Goal: Task Accomplishment & Management: Manage account settings

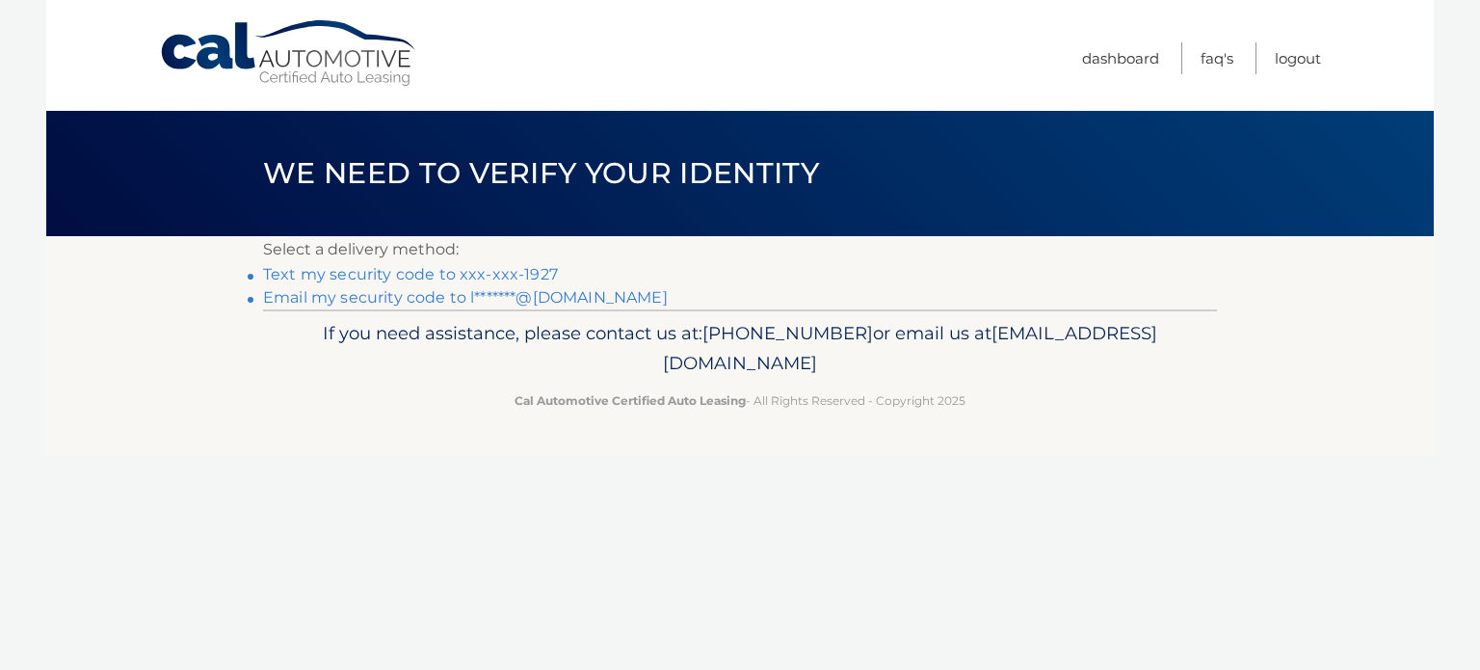
click at [358, 274] on link "Text my security code to xxx-xxx-1927" at bounding box center [410, 274] width 295 height 18
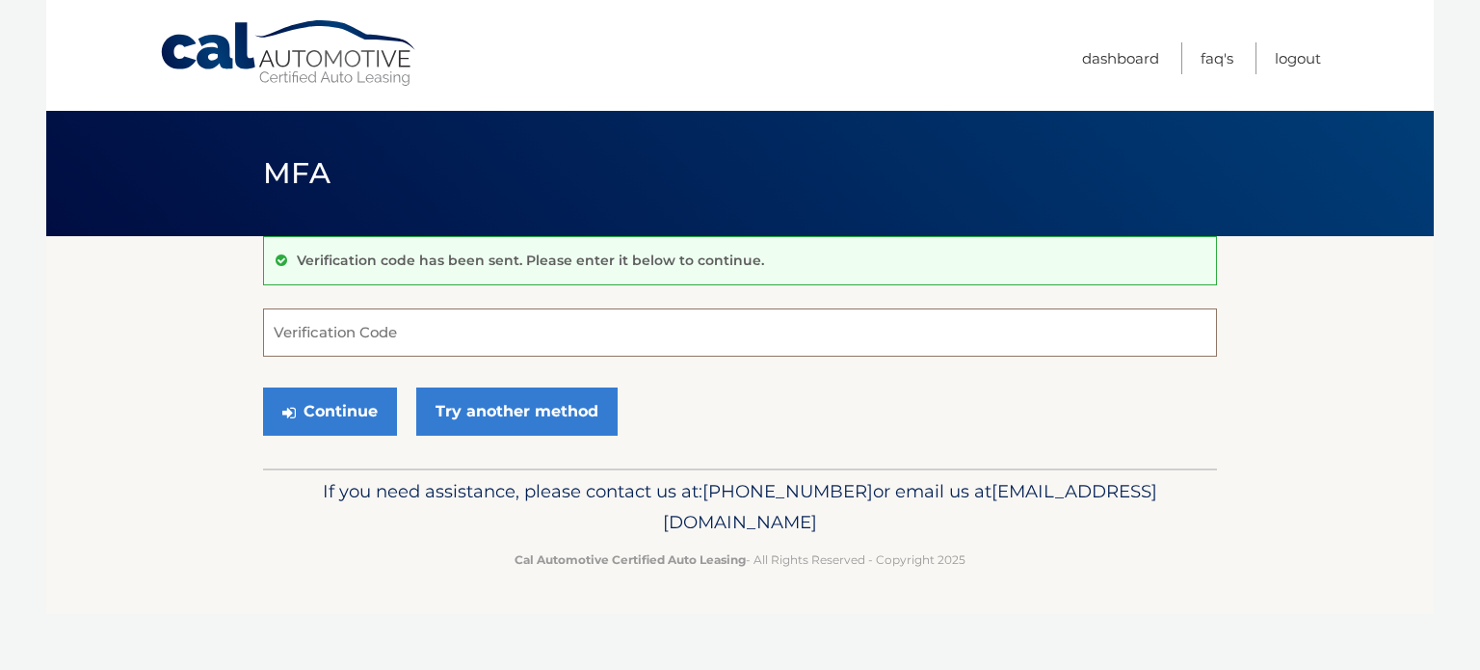
click at [436, 337] on input "Verification Code" at bounding box center [740, 332] width 954 height 48
type input "762310"
click at [363, 410] on button "Continue" at bounding box center [330, 411] width 134 height 48
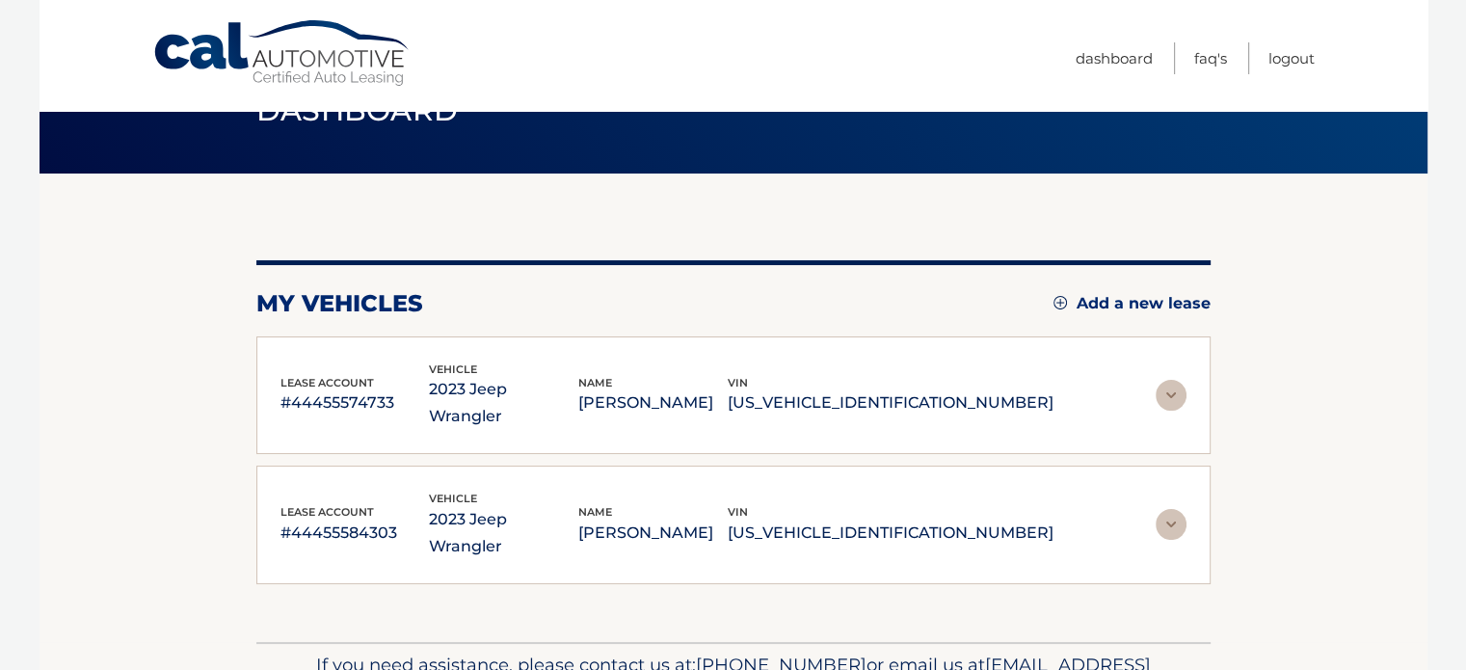
scroll to position [96, 0]
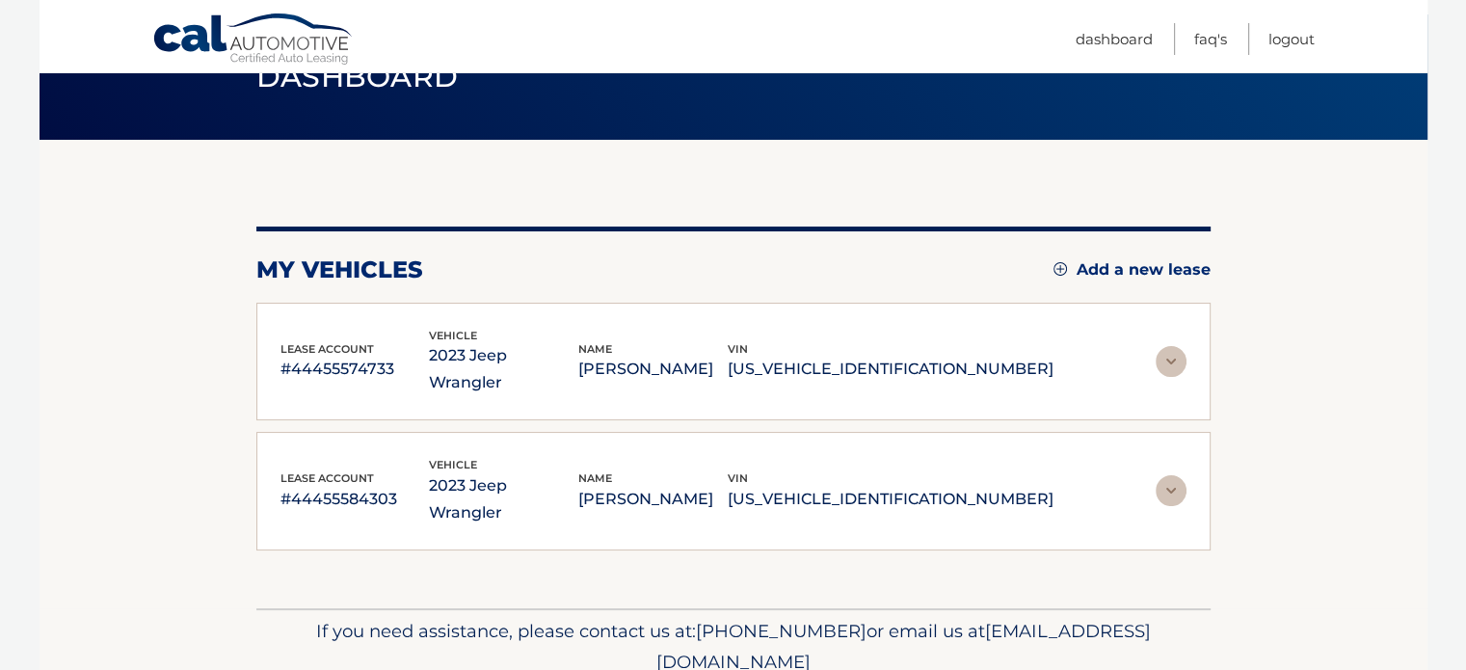
click at [1163, 351] on img at bounding box center [1170, 361] width 31 height 31
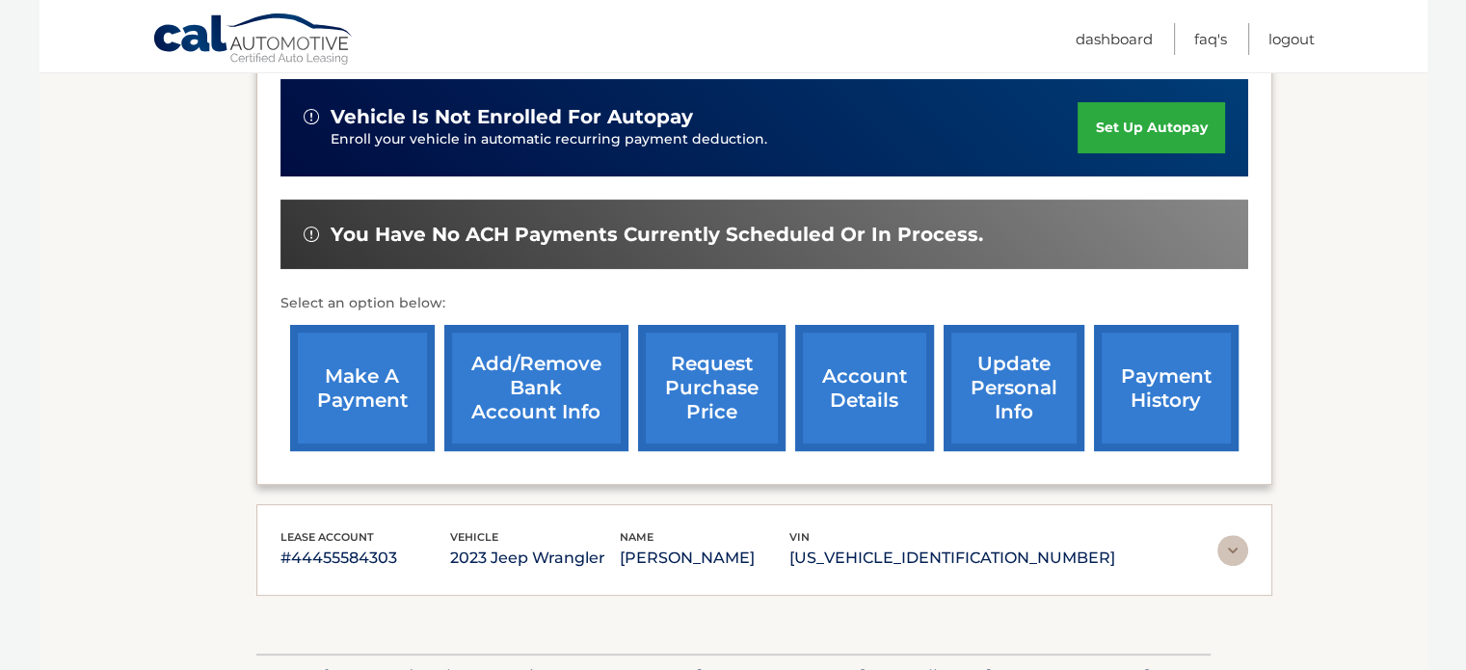
scroll to position [482, 0]
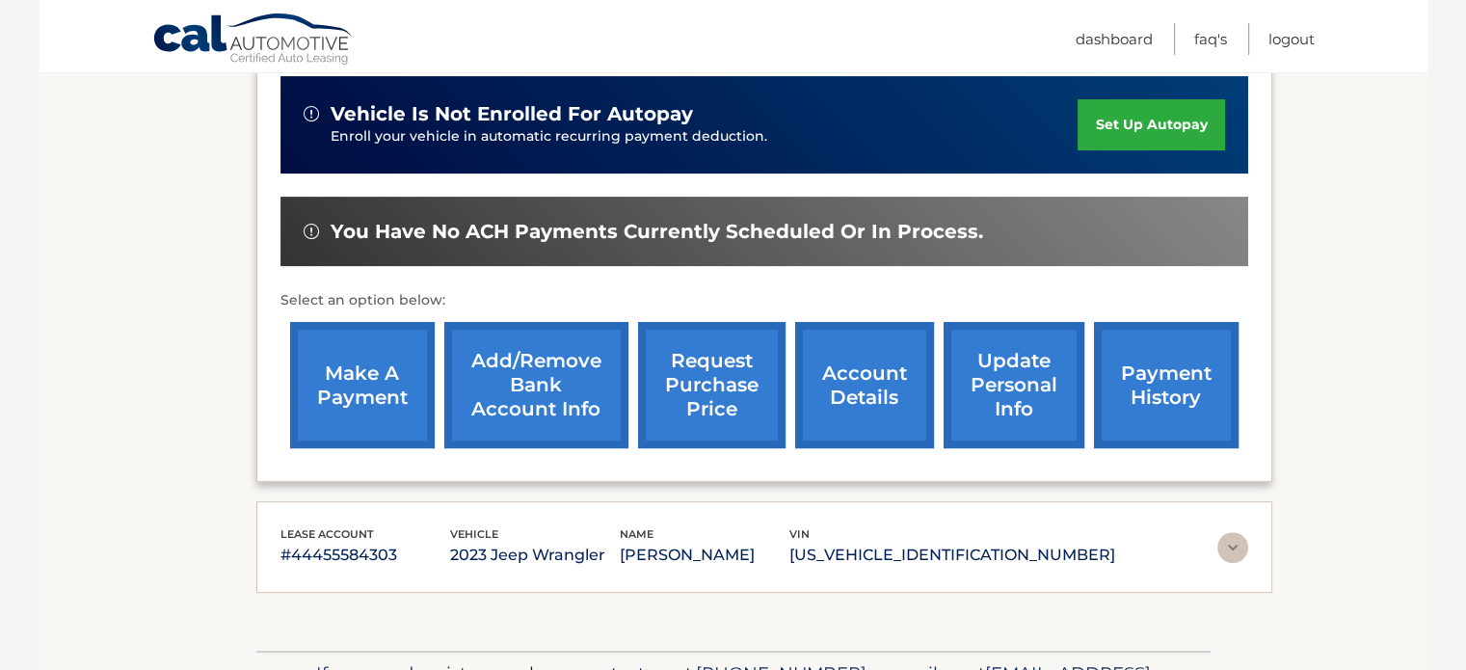
click at [725, 380] on link "request purchase price" at bounding box center [711, 385] width 147 height 126
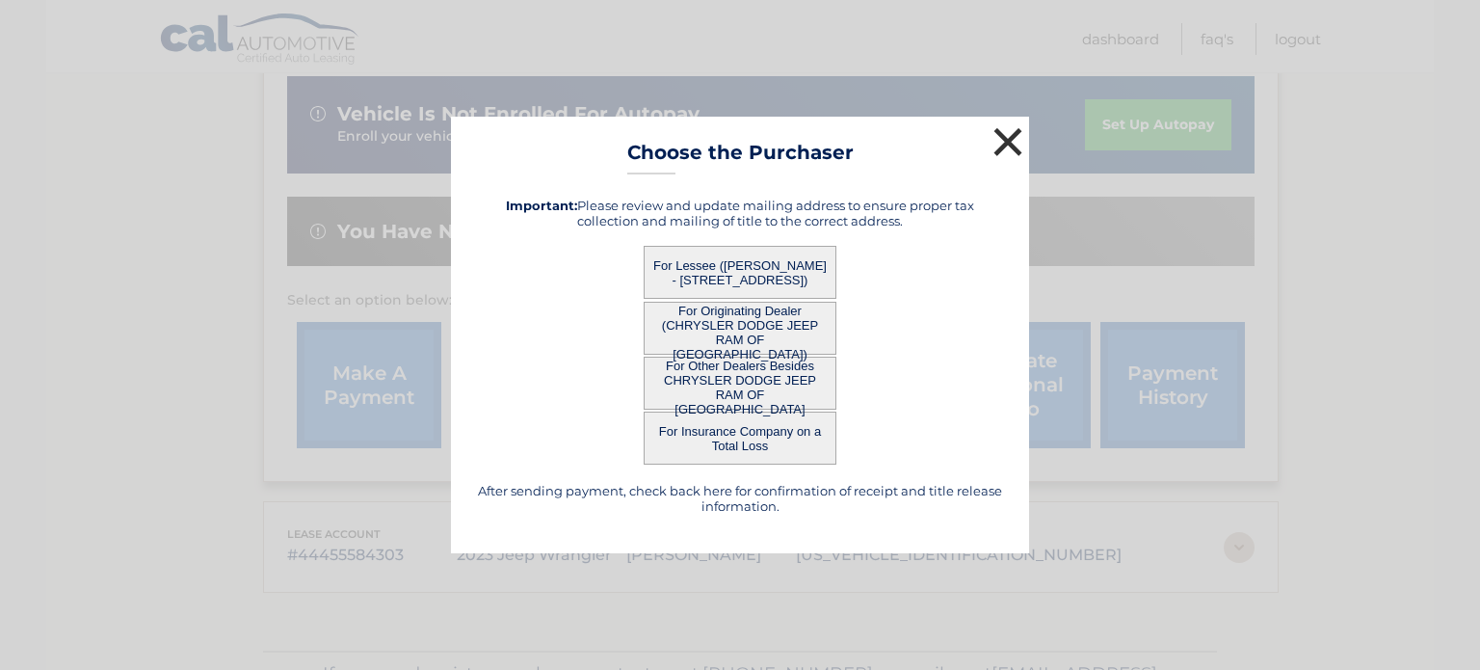
click at [1006, 133] on button "×" at bounding box center [1008, 141] width 39 height 39
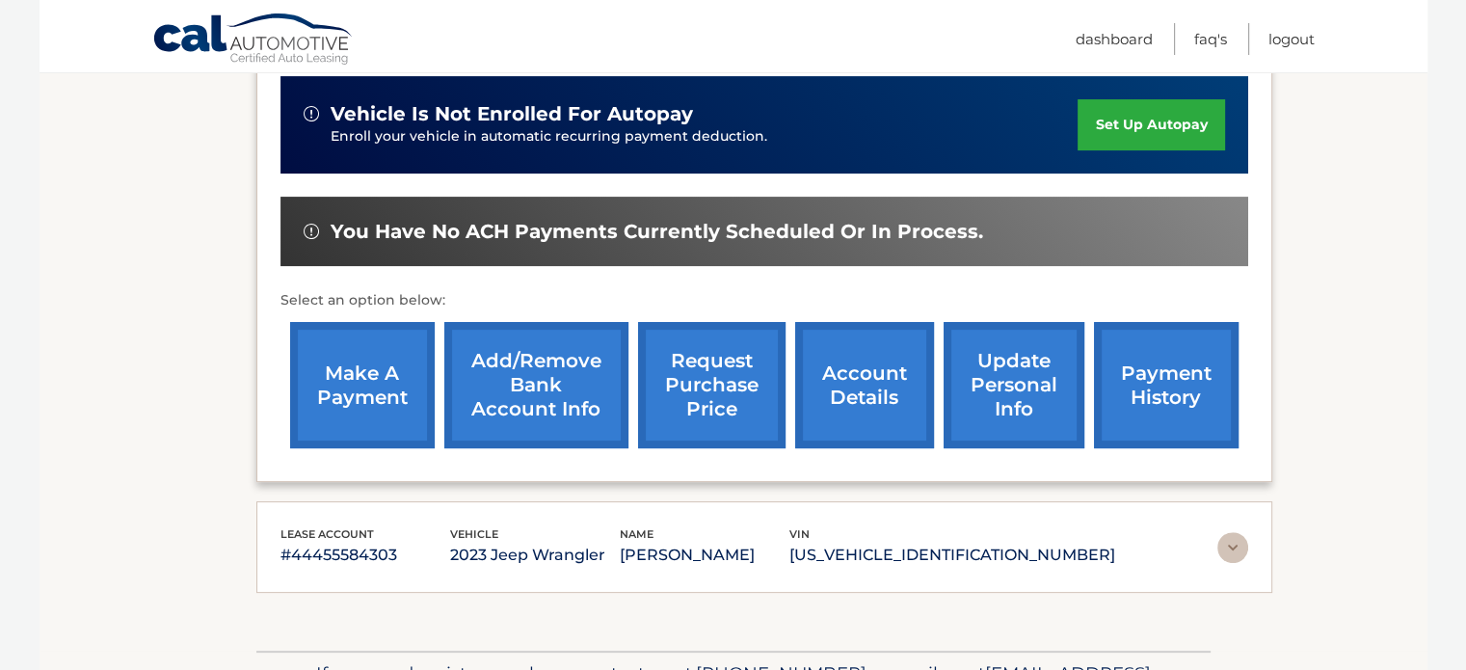
click at [865, 358] on link "account details" at bounding box center [864, 385] width 139 height 126
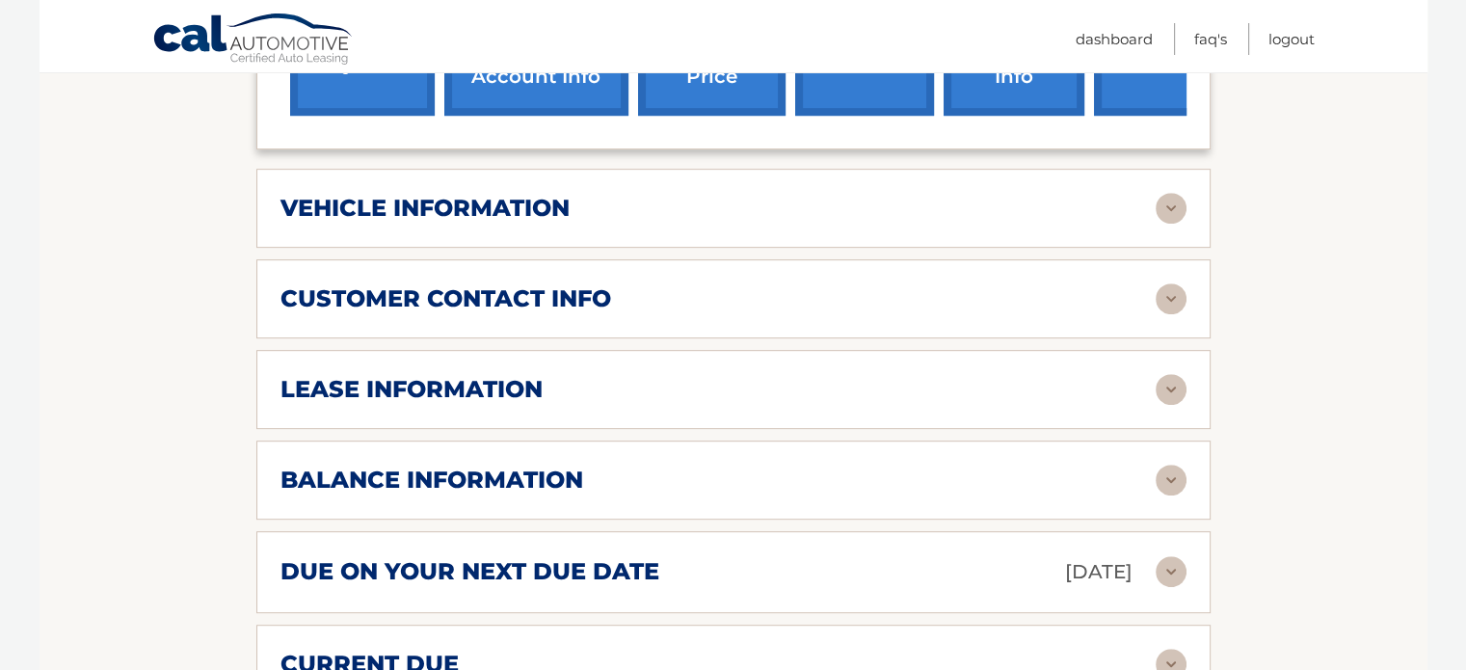
scroll to position [964, 0]
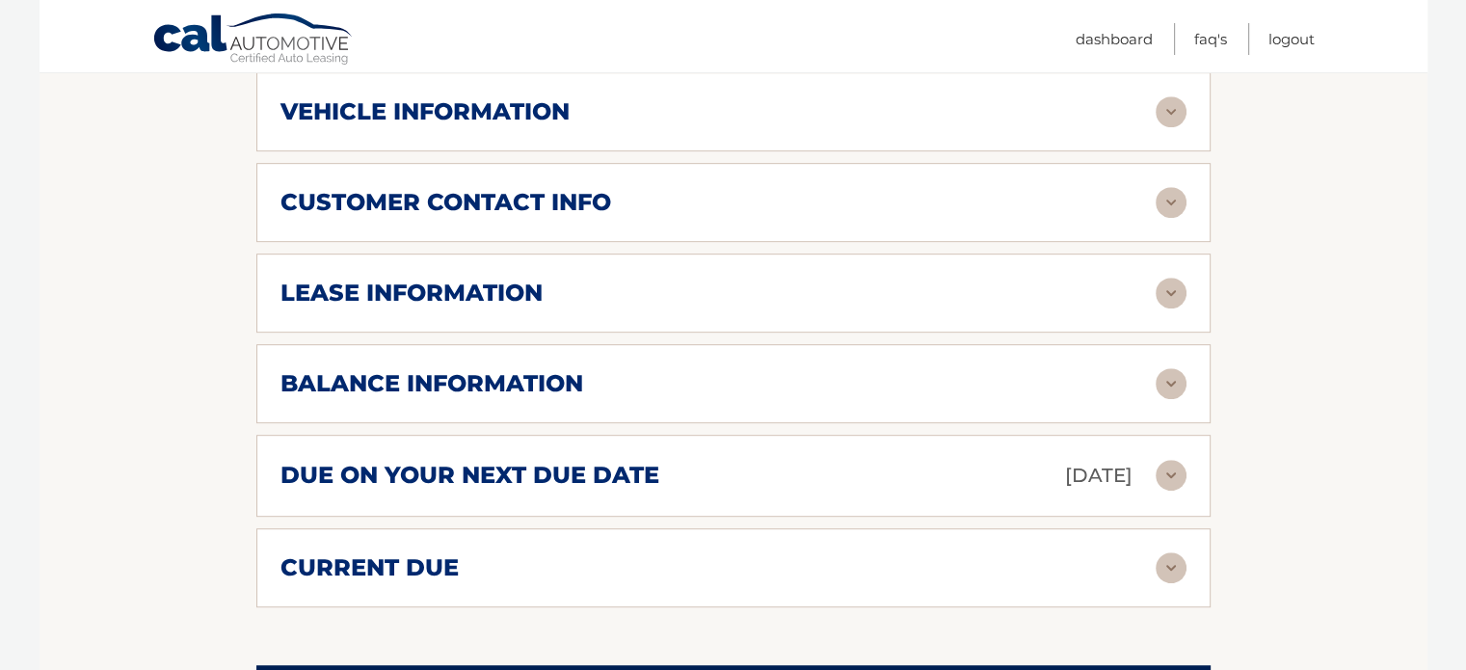
click at [1156, 368] on img at bounding box center [1170, 383] width 31 height 31
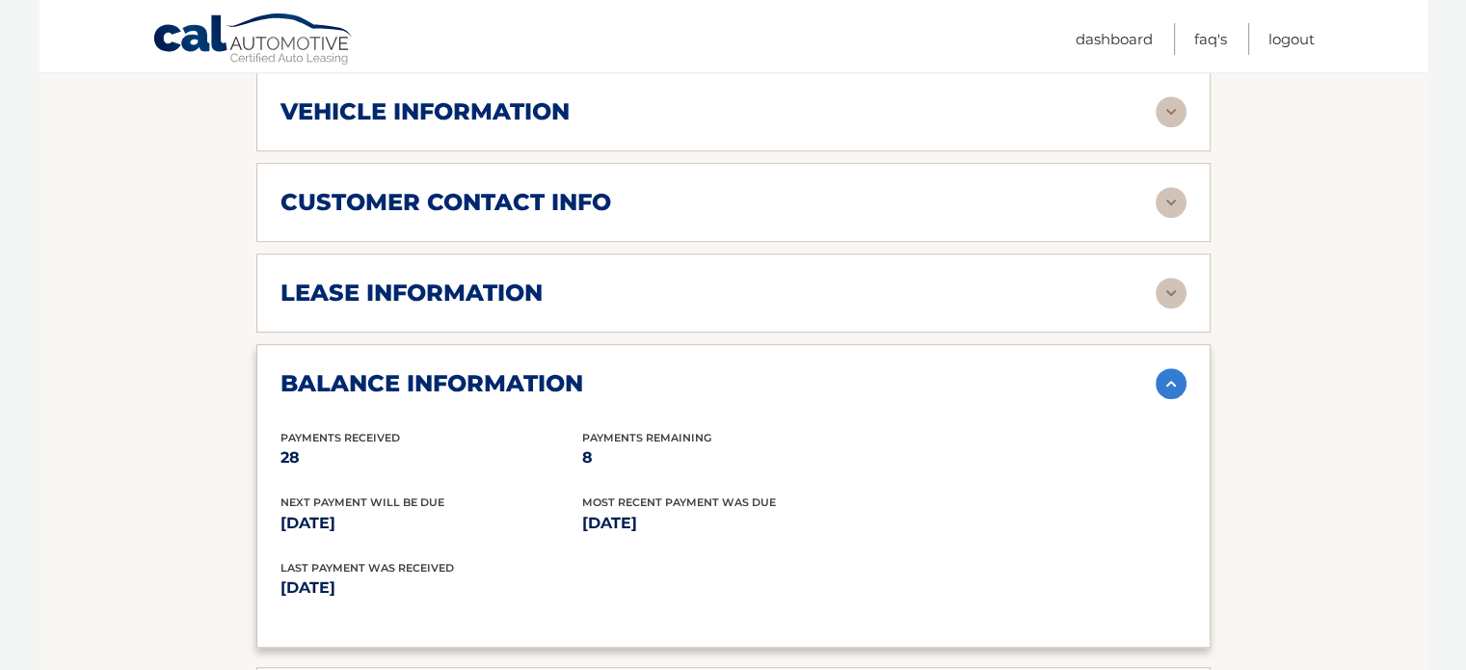
click at [1175, 278] on img at bounding box center [1170, 293] width 31 height 31
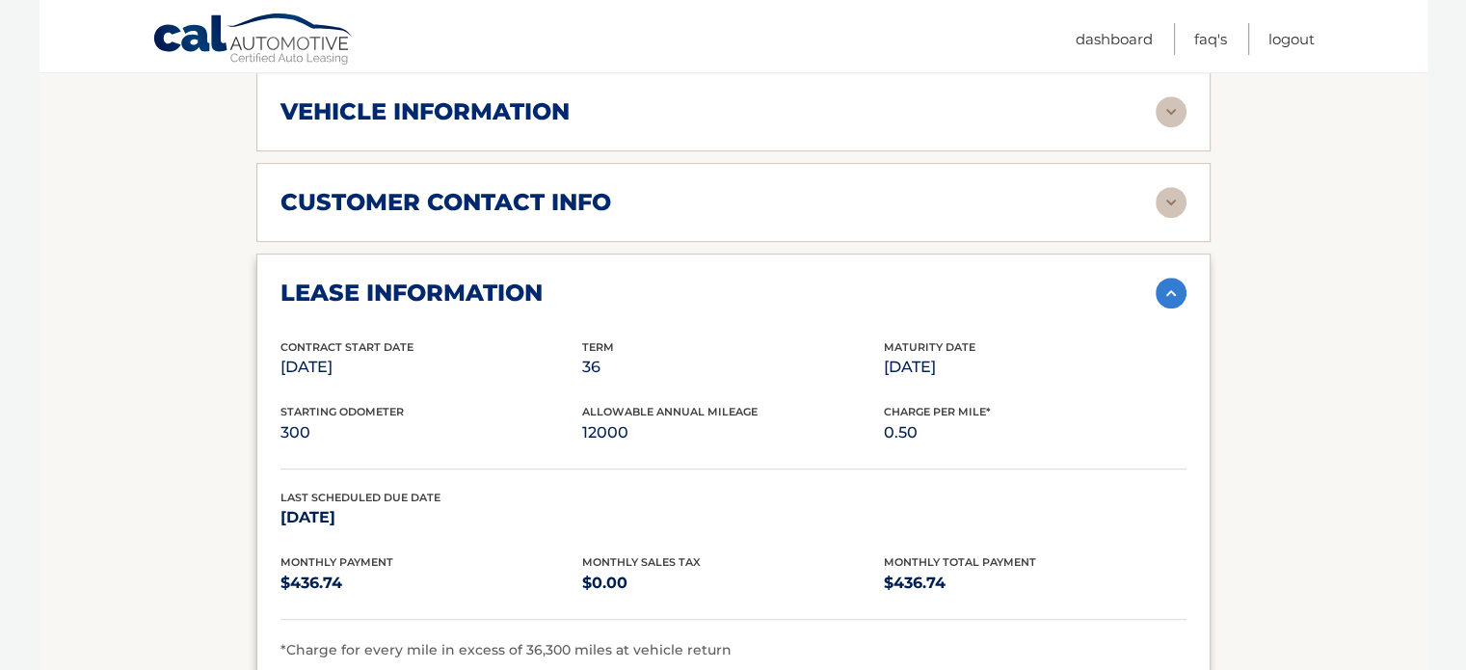
scroll to position [771, 0]
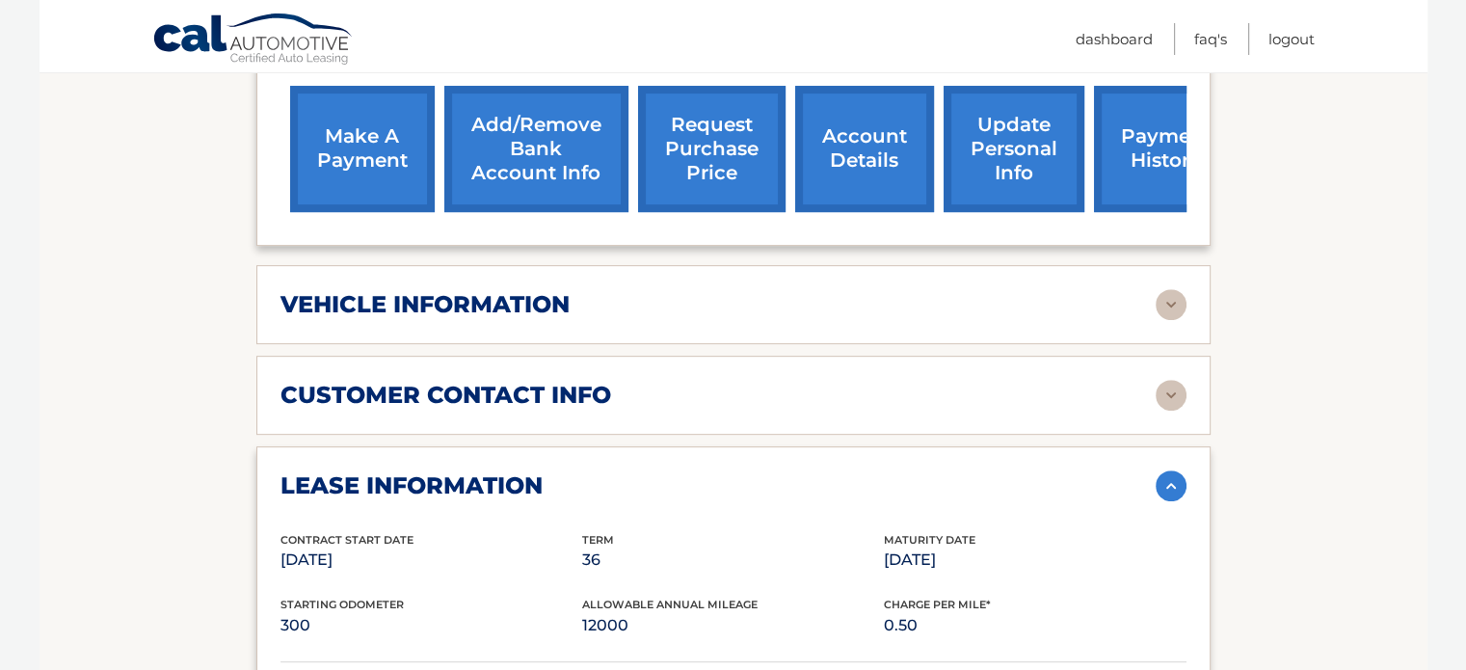
click at [1173, 289] on img at bounding box center [1170, 304] width 31 height 31
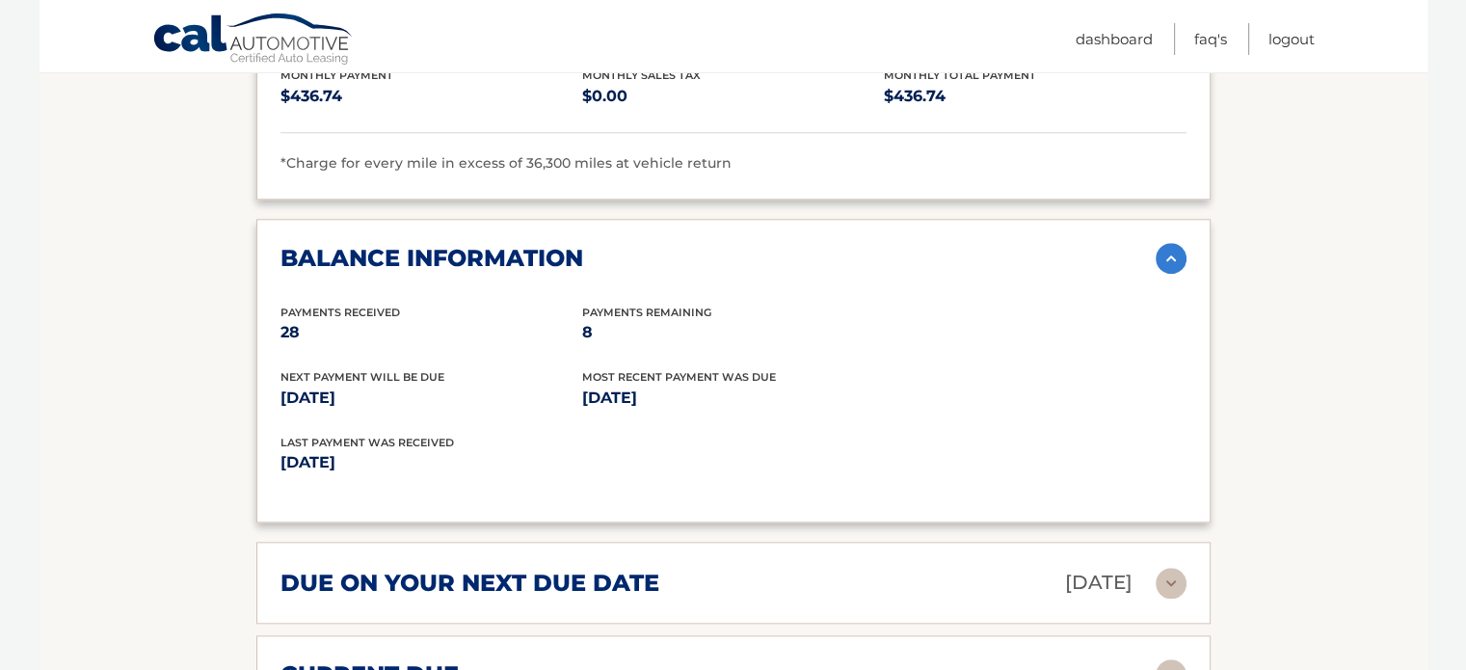
scroll to position [2120, 0]
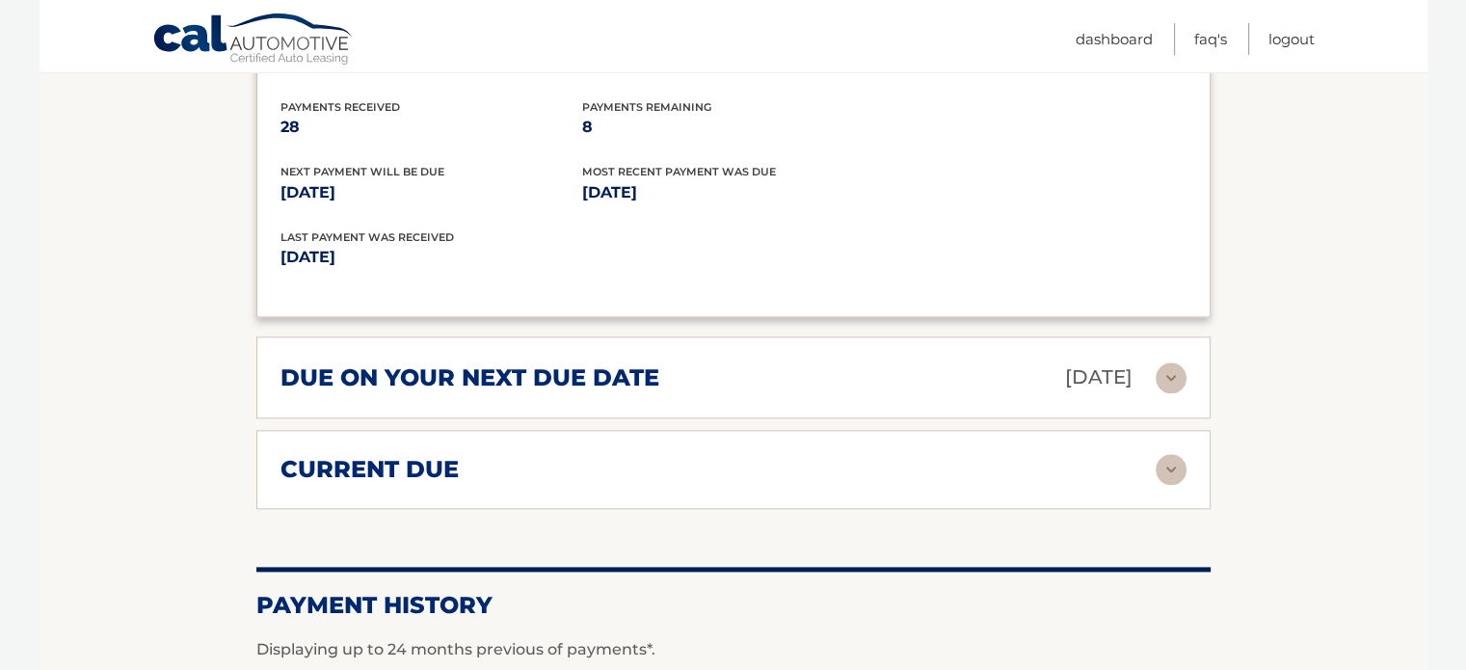
click at [1169, 362] on img at bounding box center [1170, 377] width 31 height 31
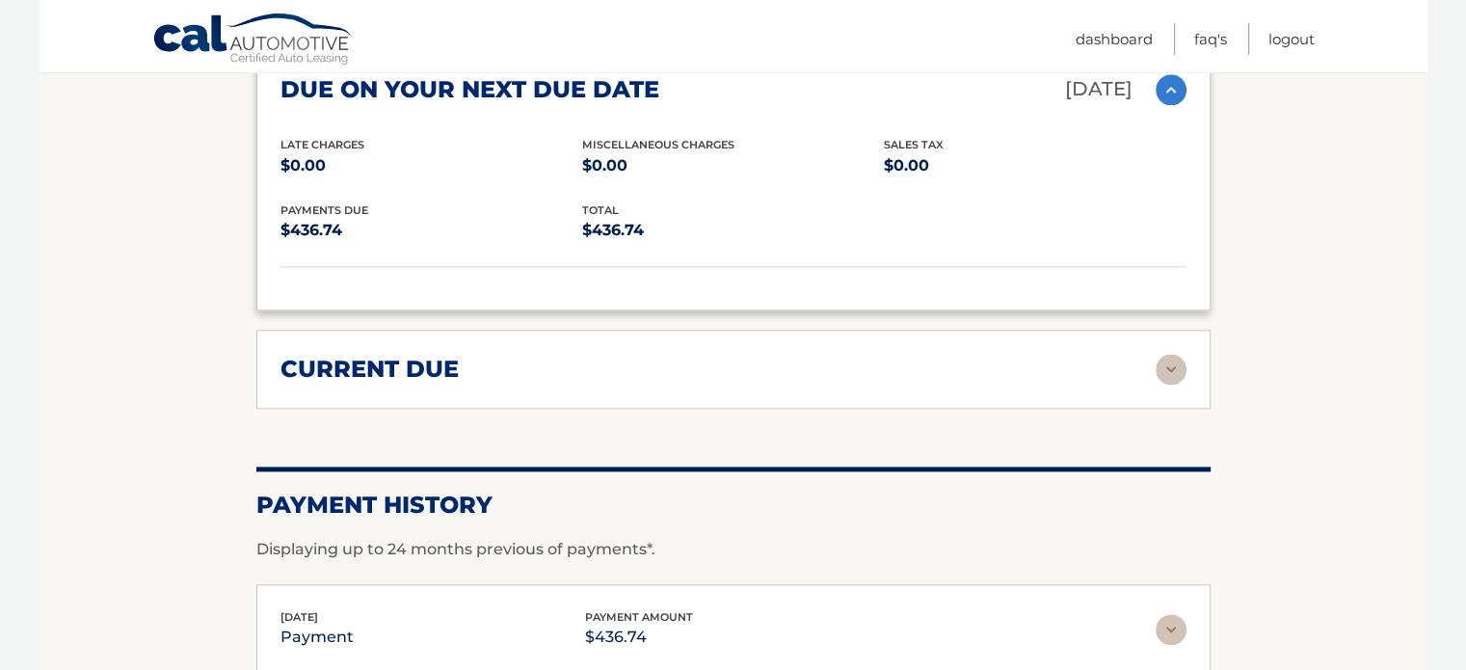
scroll to position [2409, 0]
click at [1172, 353] on img at bounding box center [1170, 368] width 31 height 31
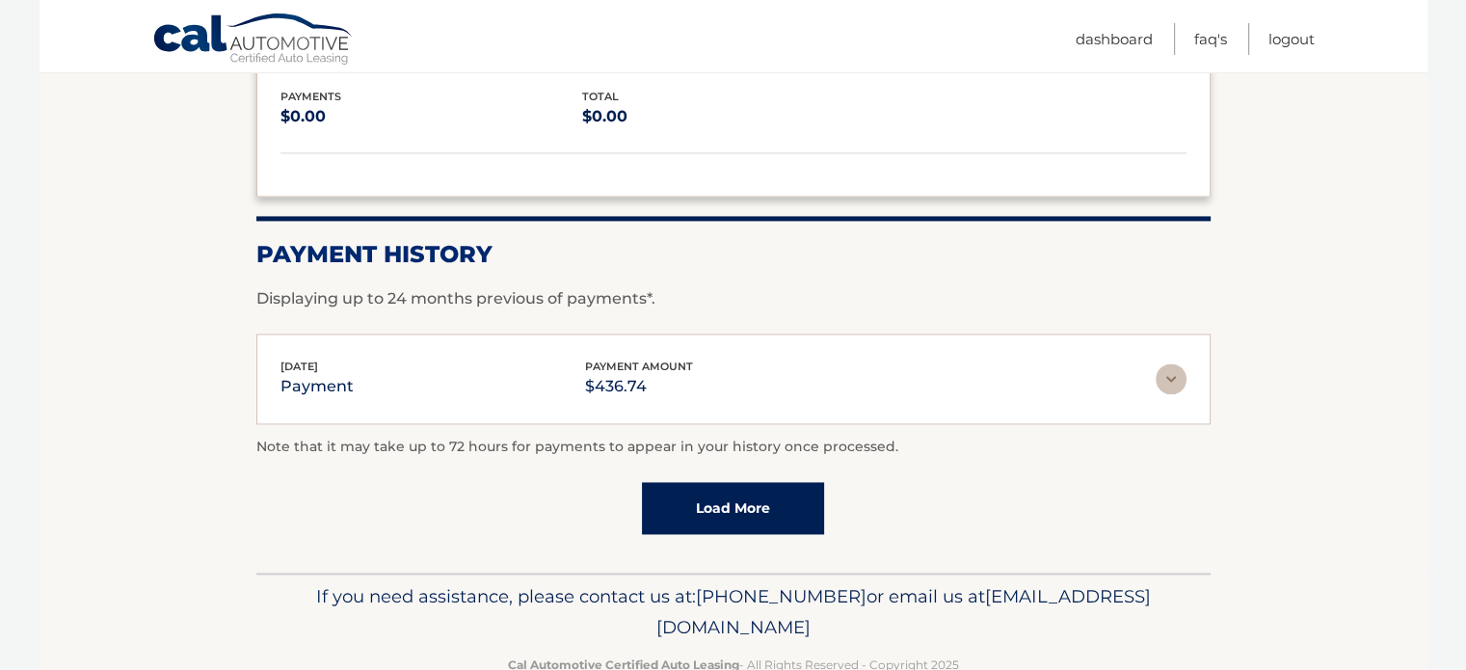
scroll to position [2808, 0]
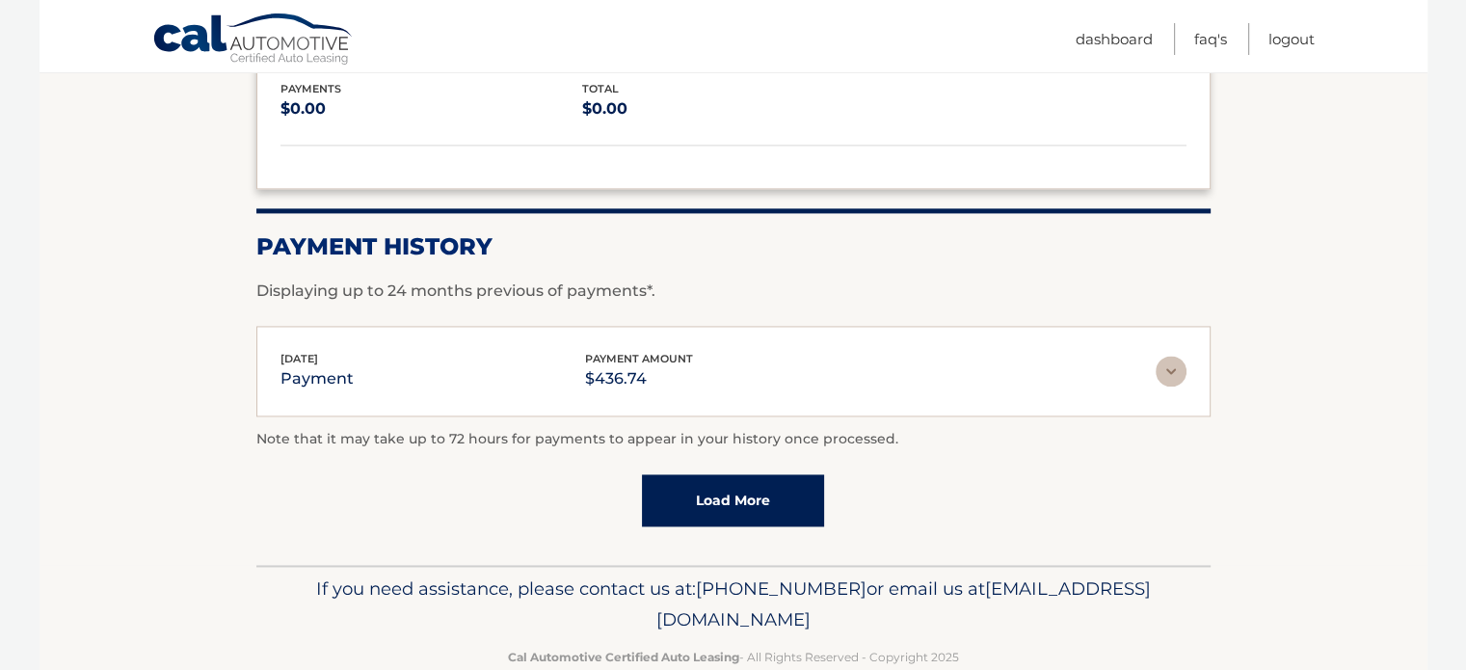
click at [771, 474] on link "Load More" at bounding box center [733, 500] width 182 height 52
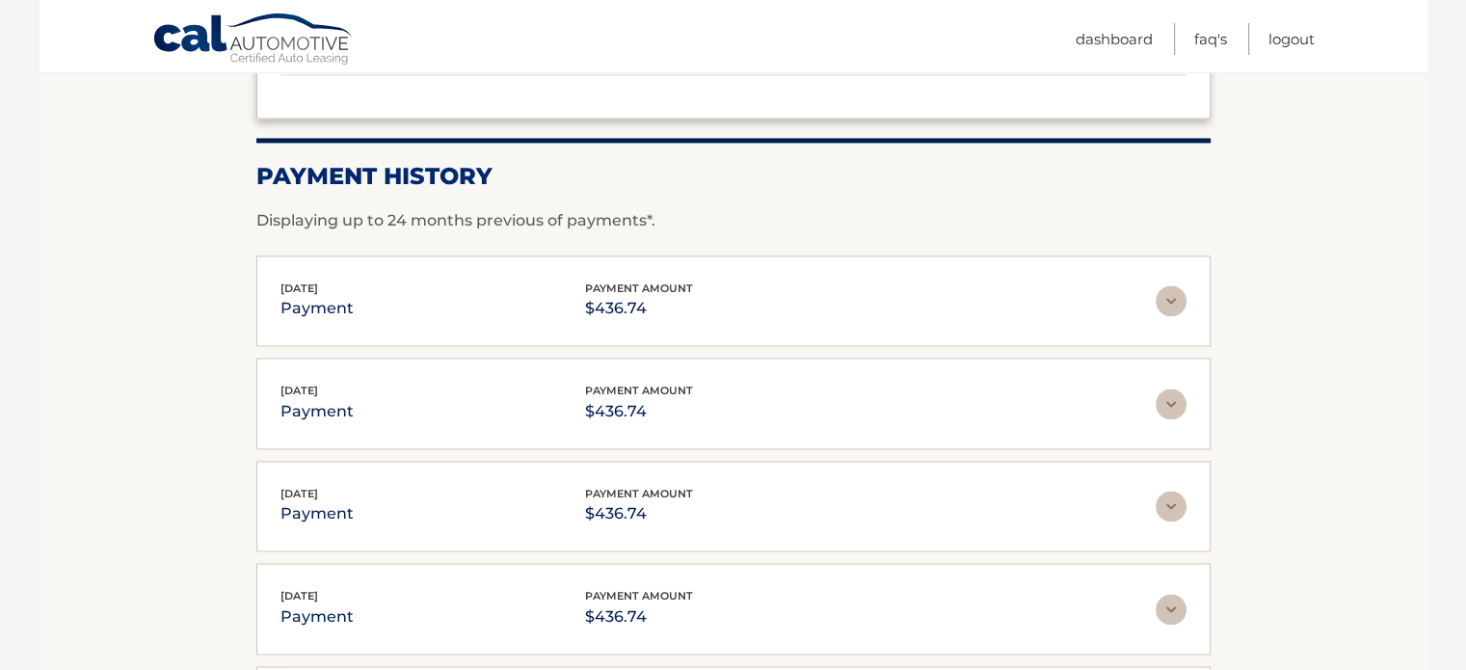
scroll to position [2891, 0]
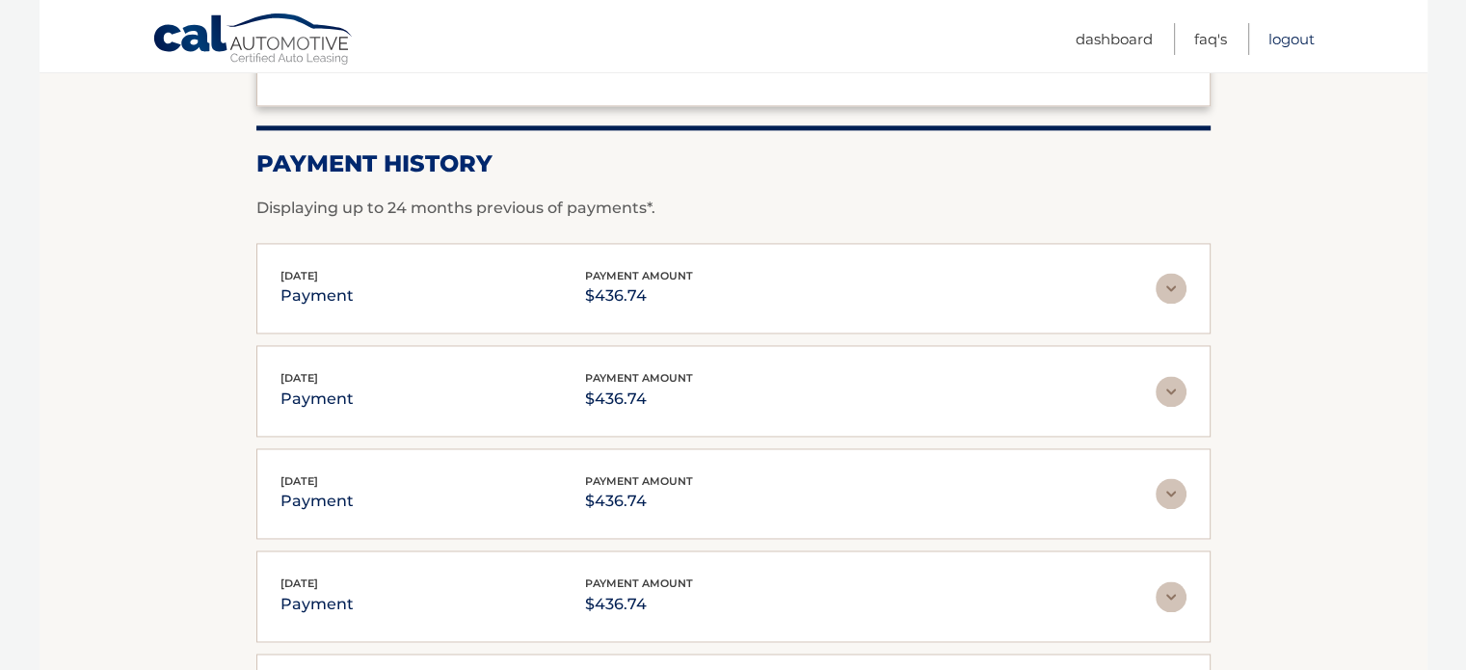
click at [1307, 38] on link "Logout" at bounding box center [1291, 39] width 46 height 32
